Goal: Navigation & Orientation: Find specific page/section

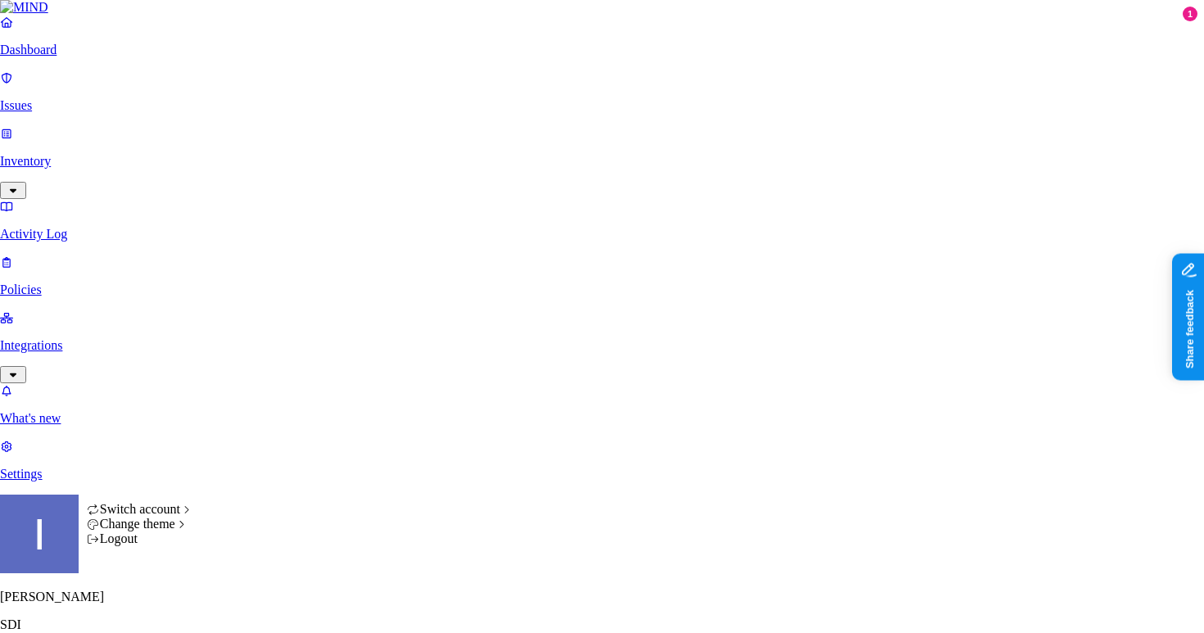
click at [161, 323] on nav "Dashboard Issues Inventory Activity Log Policies Integrations What's new 1 Sett…" at bounding box center [602, 248] width 1204 height 467
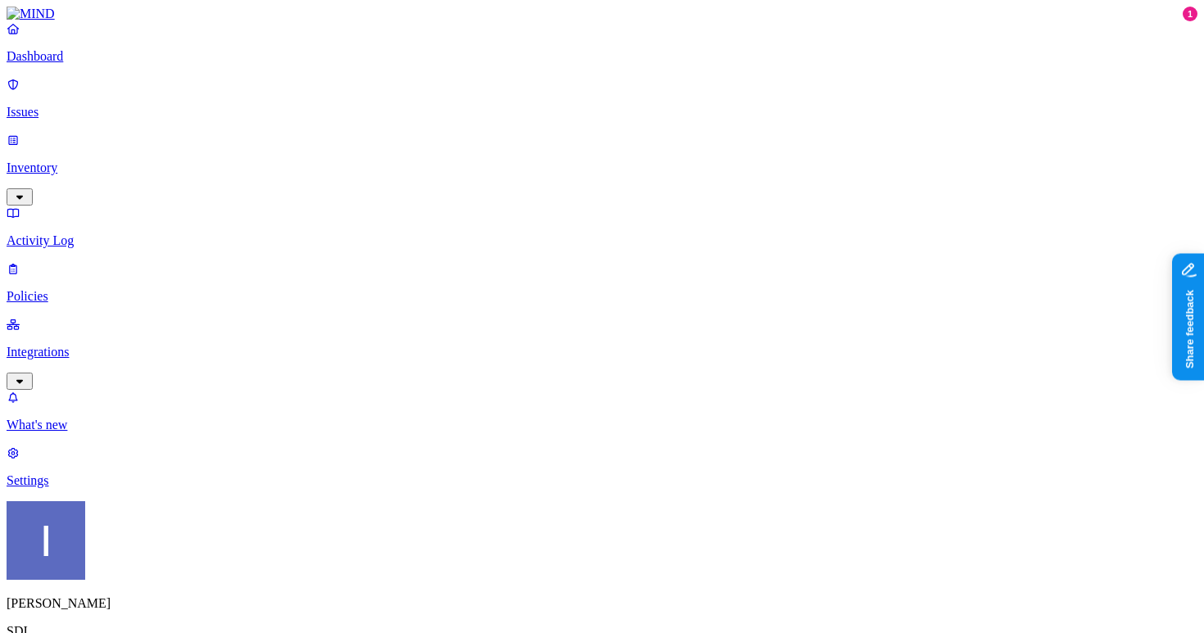
click at [81, 235] on nav "Dashboard Issues Inventory Activity Log Policies Integrations What's new 1 Sett…" at bounding box center [602, 254] width 1191 height 467
click at [81, 345] on p "Integrations" at bounding box center [602, 352] width 1191 height 15
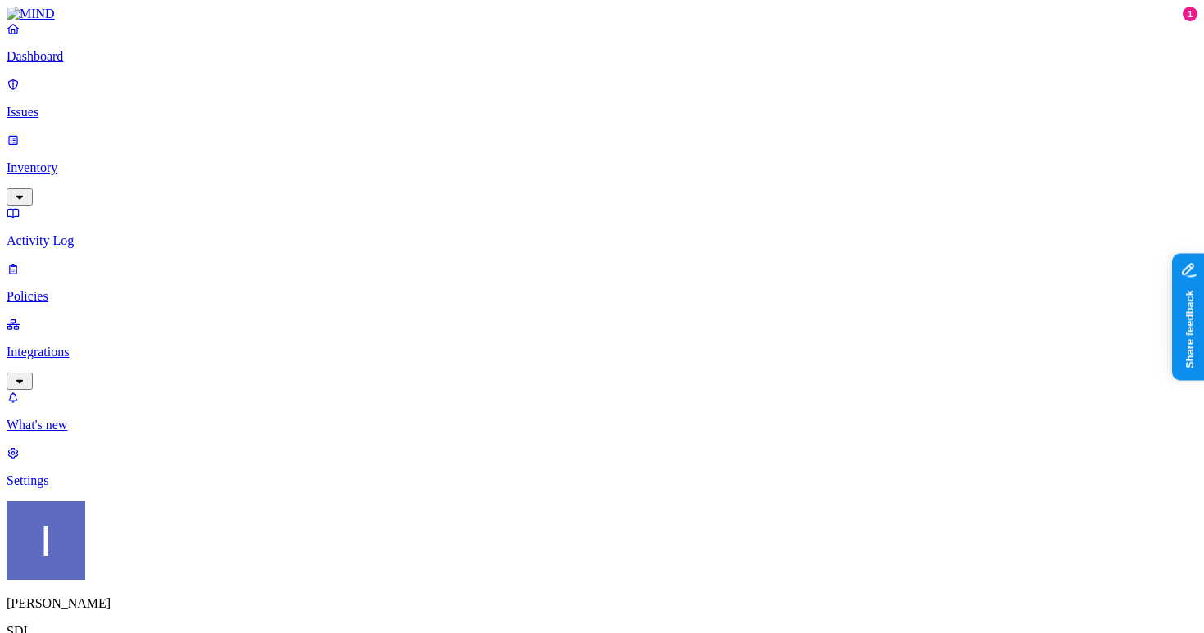
click at [59, 345] on p "Integrations" at bounding box center [602, 352] width 1191 height 15
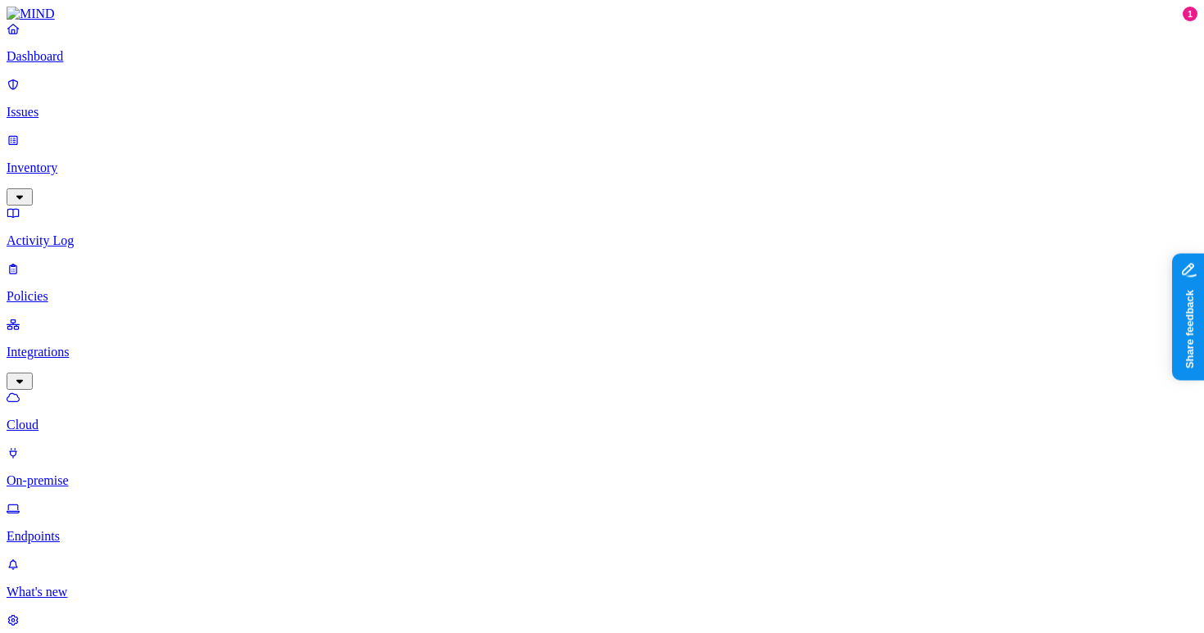
click at [95, 289] on p "Policies" at bounding box center [602, 296] width 1191 height 15
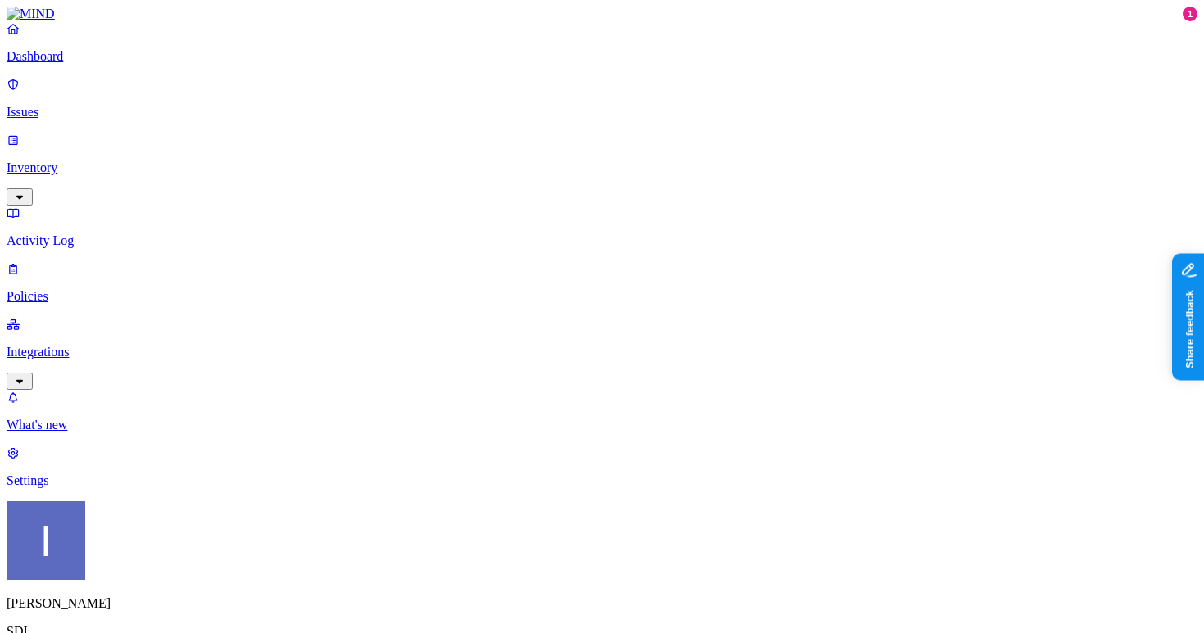
drag, startPoint x: 924, startPoint y: 496, endPoint x: 988, endPoint y: 494, distance: 63.9
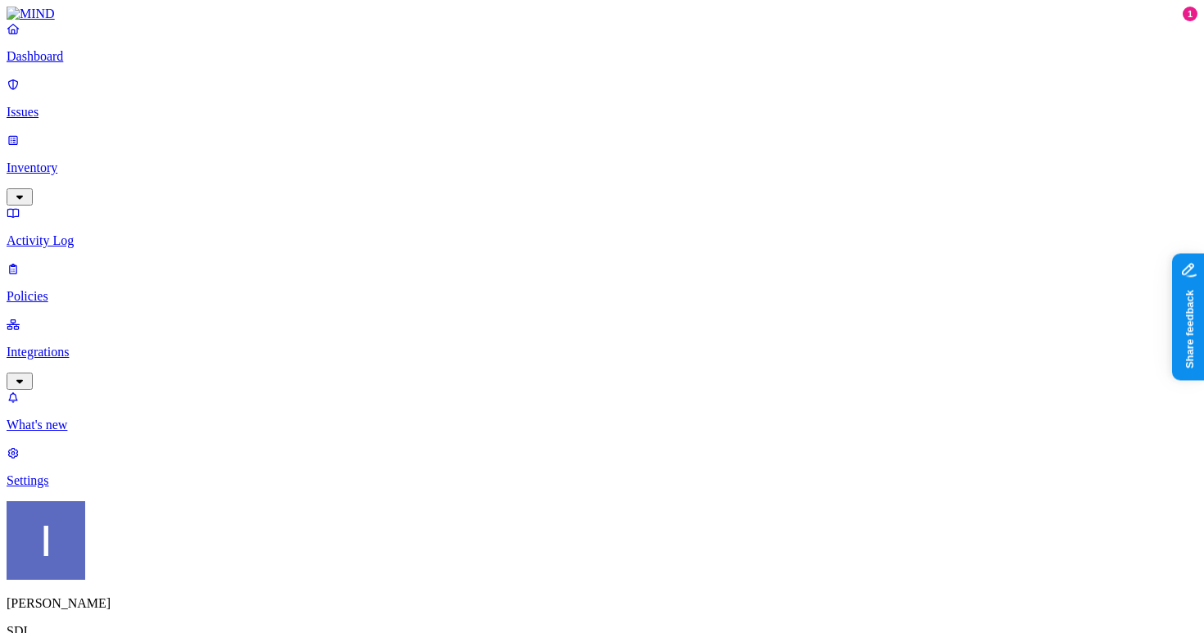
scroll to position [107, 0]
drag, startPoint x: 894, startPoint y: 460, endPoint x: 1017, endPoint y: 461, distance: 122.8
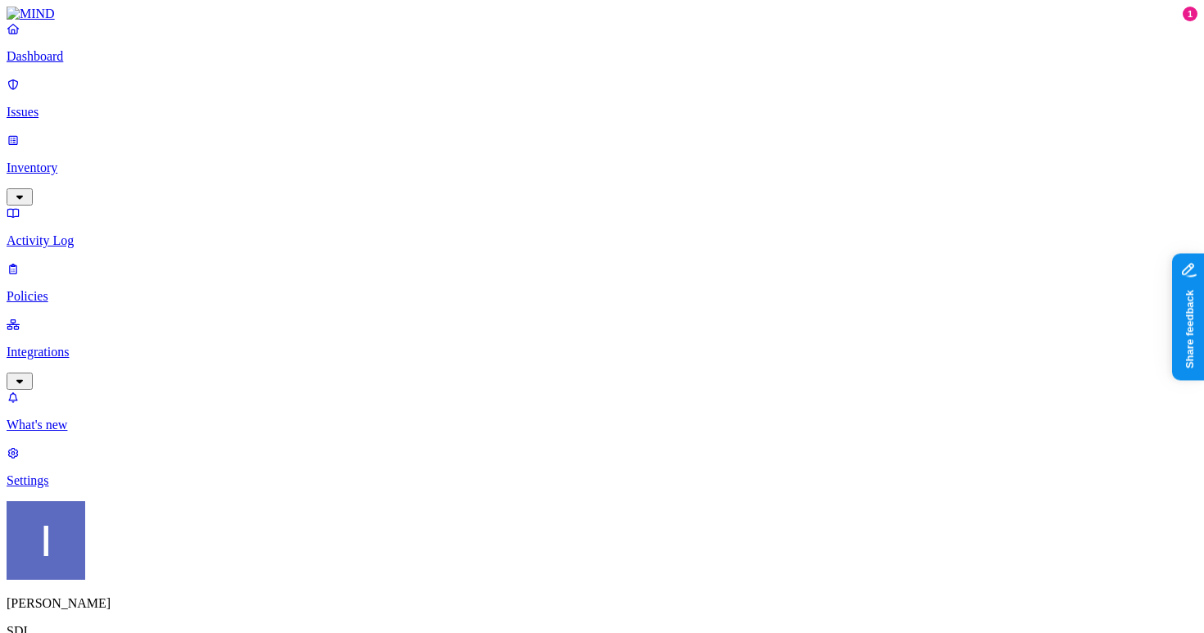
scroll to position [38, 0]
click at [125, 432] on p "What's new" at bounding box center [602, 425] width 1191 height 15
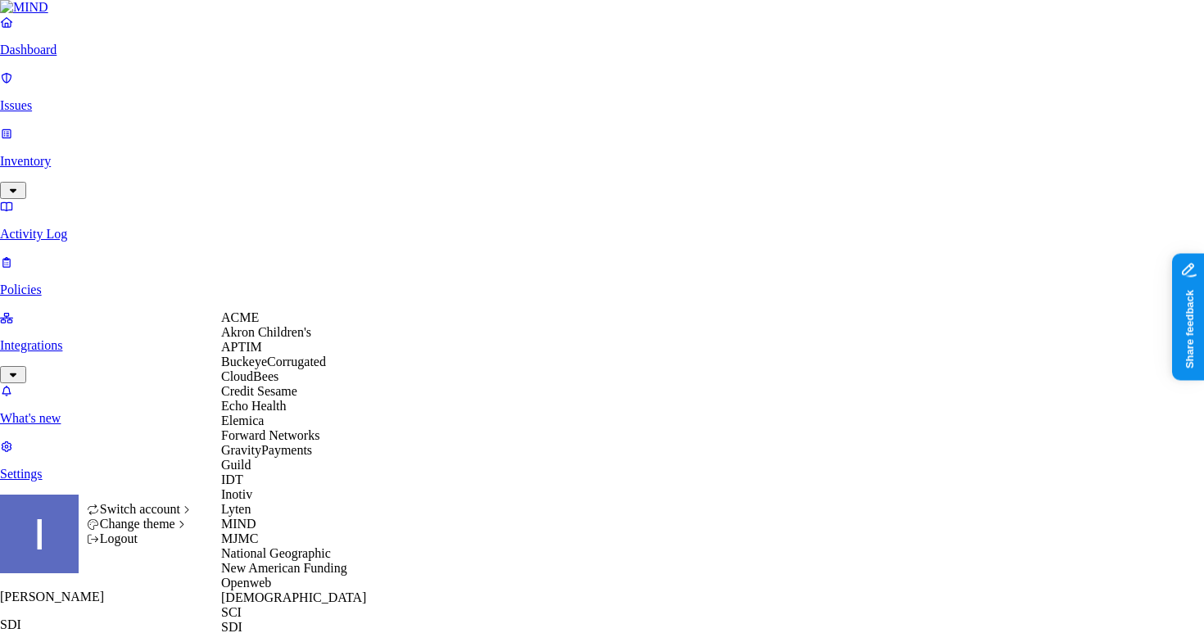
scroll to position [421, 0]
